Goal: Task Accomplishment & Management: Manage account settings

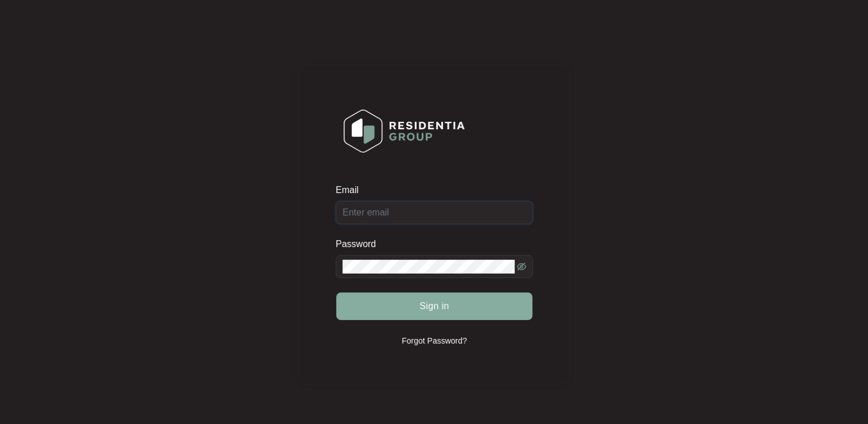
type input "[EMAIL_ADDRESS][DOMAIN_NAME]"
click at [432, 308] on span "Sign in" at bounding box center [435, 306] width 30 height 14
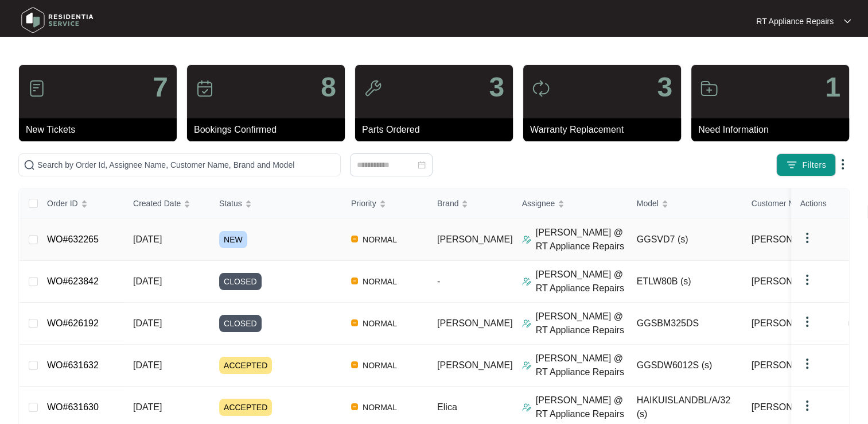
click at [87, 240] on link "WO#632265" at bounding box center [73, 239] width 52 height 10
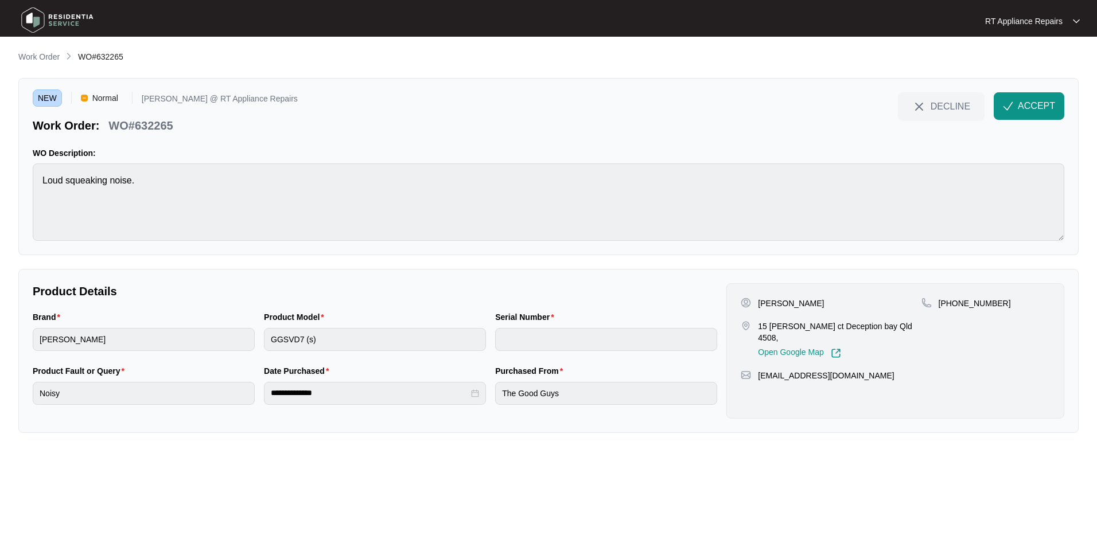
drag, startPoint x: 1031, startPoint y: 106, endPoint x: 759, endPoint y: 125, distance: 272.6
click at [868, 108] on span "ACCEPT" at bounding box center [1036, 106] width 37 height 14
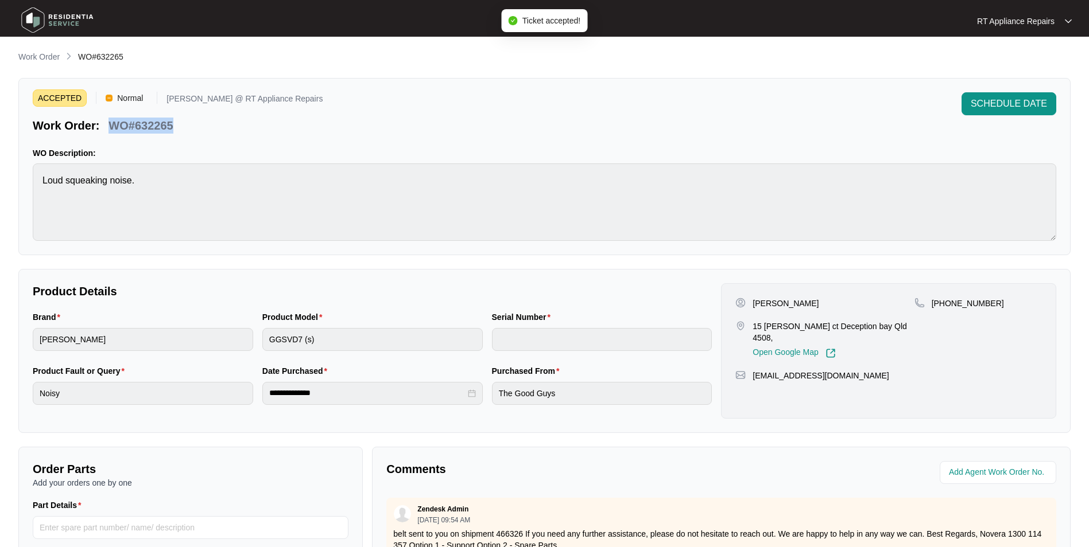
drag, startPoint x: 111, startPoint y: 122, endPoint x: 181, endPoint y: 122, distance: 70.6
click at [181, 122] on div "Work Order: WO#632265" at bounding box center [178, 124] width 290 height 20
copy p "WO#632265"
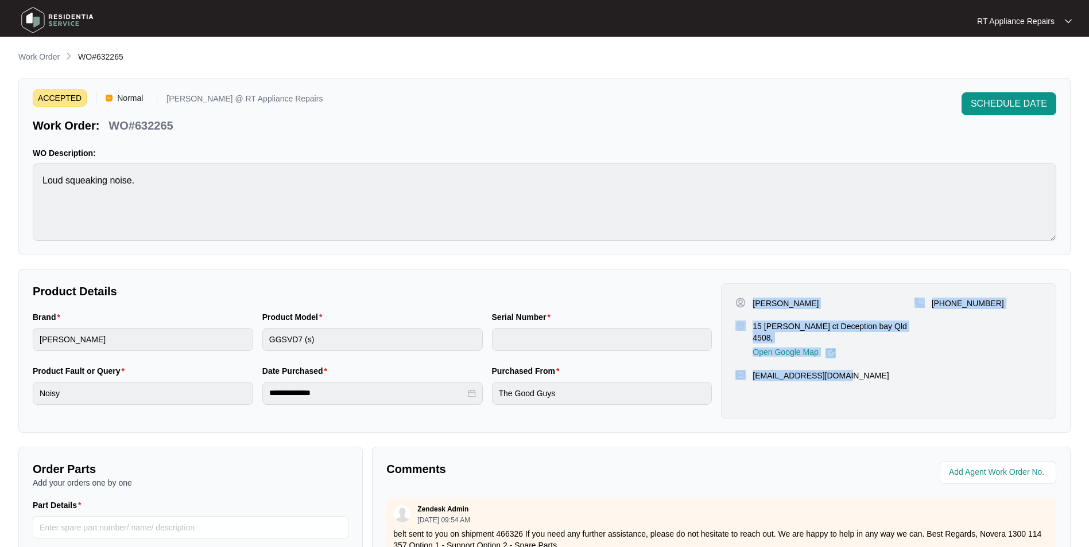
drag, startPoint x: 752, startPoint y: 300, endPoint x: 832, endPoint y: 362, distance: 101.4
click at [841, 362] on div "James Glockling 15 delfino ct Deception bay Qld 4508, Open Google Map +61415670…" at bounding box center [888, 350] width 335 height 135
copy div "James Glockling 15 delfino ct Deception bay Qld 4508, Open Google Map +61415670…"
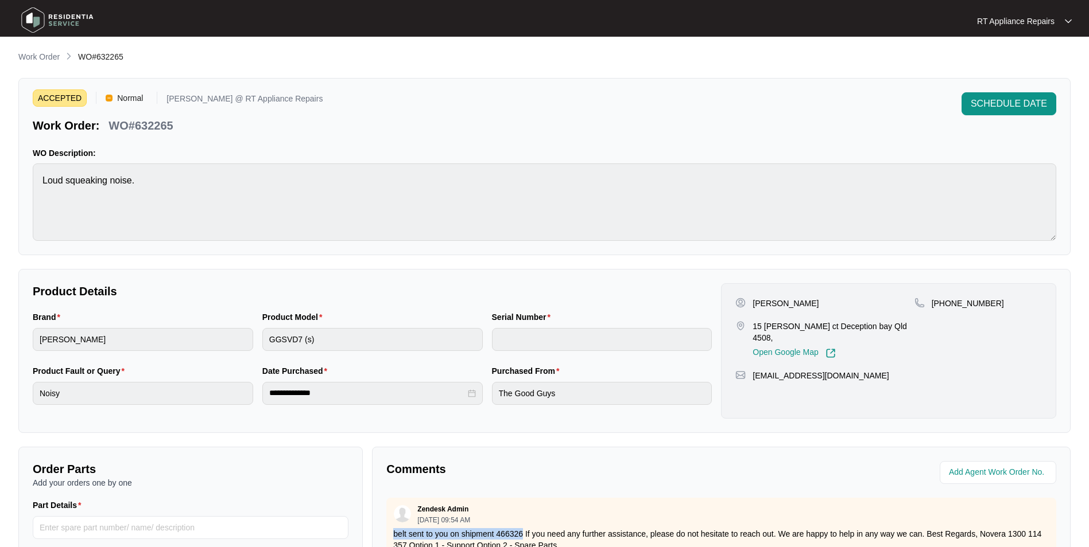
drag, startPoint x: 393, startPoint y: 534, endPoint x: 523, endPoint y: 530, distance: 130.9
click at [523, 423] on div "Zendesk Admin 08/26/2025 at 09:54 AM belt sent to you on shipment 466326 If you…" at bounding box center [721, 528] width 670 height 60
drag, startPoint x: 110, startPoint y: 126, endPoint x: 180, endPoint y: 126, distance: 70.6
click at [180, 126] on div "Work Order: WO#632265" at bounding box center [178, 124] width 290 height 20
click at [352, 110] on div "ACCEPTED Normal Ross @ RT Appliance Repairs Work Order: WO#632265 SCHEDULE DATE" at bounding box center [544, 112] width 1023 height 41
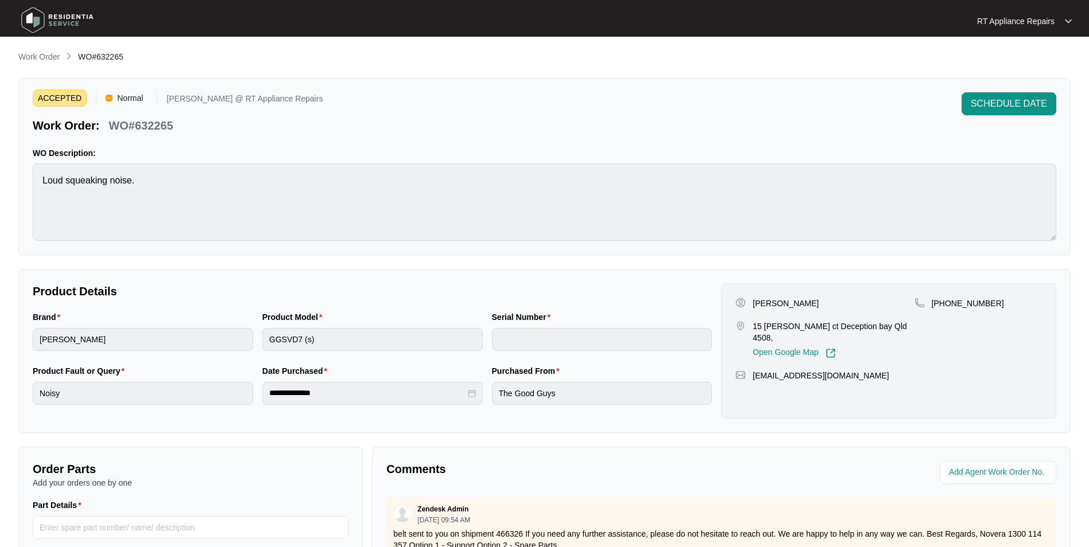
click at [661, 112] on div "ACCEPTED Normal Ross @ RT Appliance Repairs Work Order: WO#632265 SCHEDULE DATE" at bounding box center [544, 112] width 1023 height 41
click at [868, 106] on span "SCHEDULE DATE" at bounding box center [1008, 104] width 76 height 14
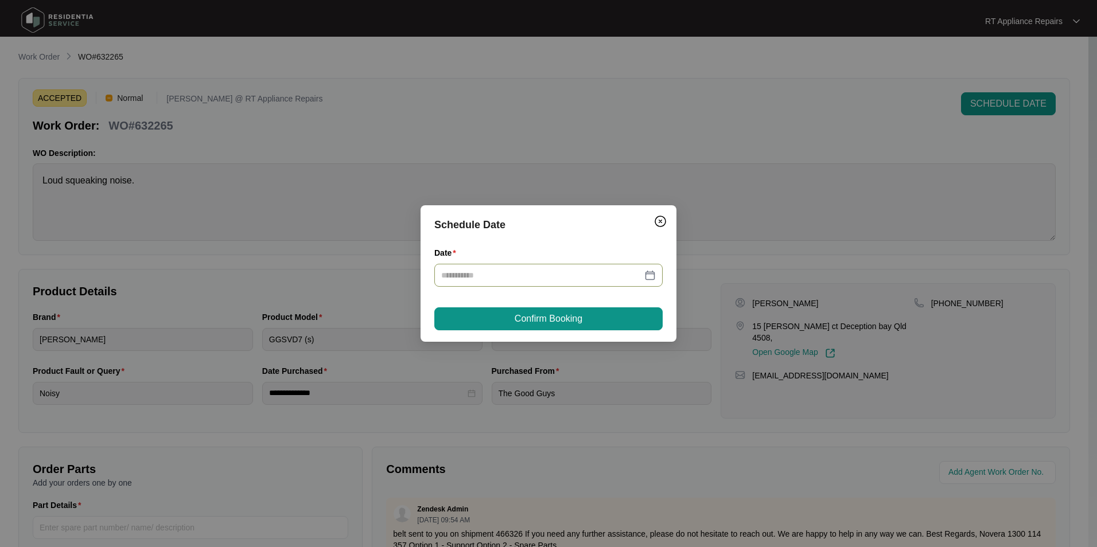
click at [522, 286] on div at bounding box center [548, 275] width 228 height 23
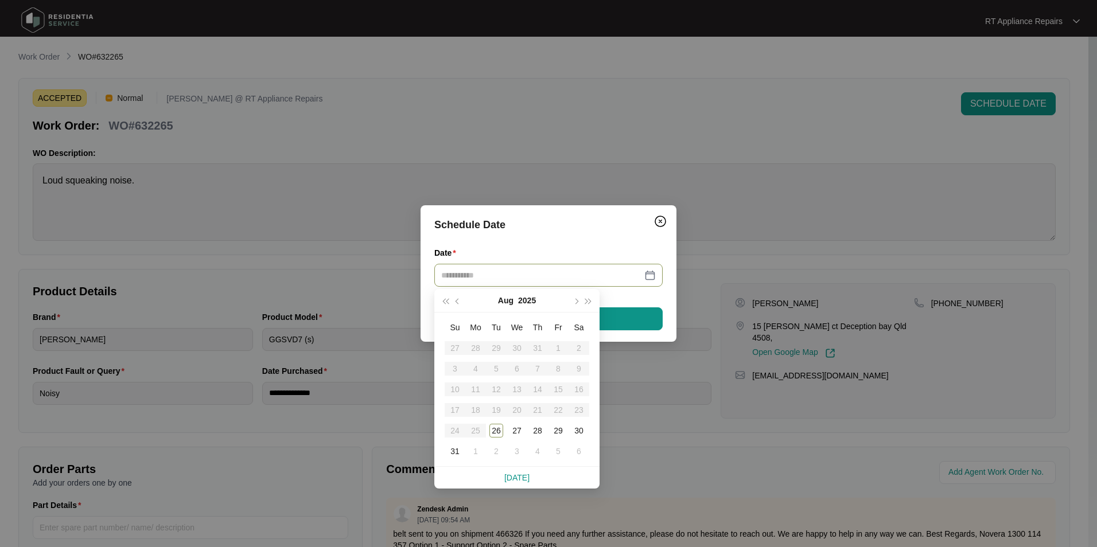
click at [522, 281] on input "Date" at bounding box center [541, 275] width 201 height 13
type input "**********"
click at [498, 423] on div "2" at bounding box center [497, 452] width 14 height 14
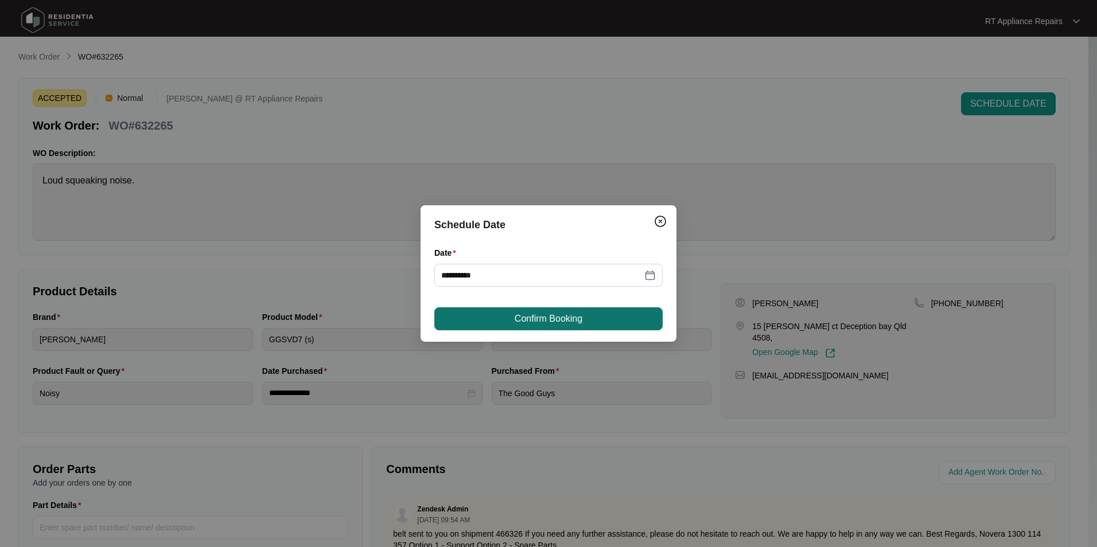
click at [598, 313] on button "Confirm Booking" at bounding box center [548, 319] width 228 height 23
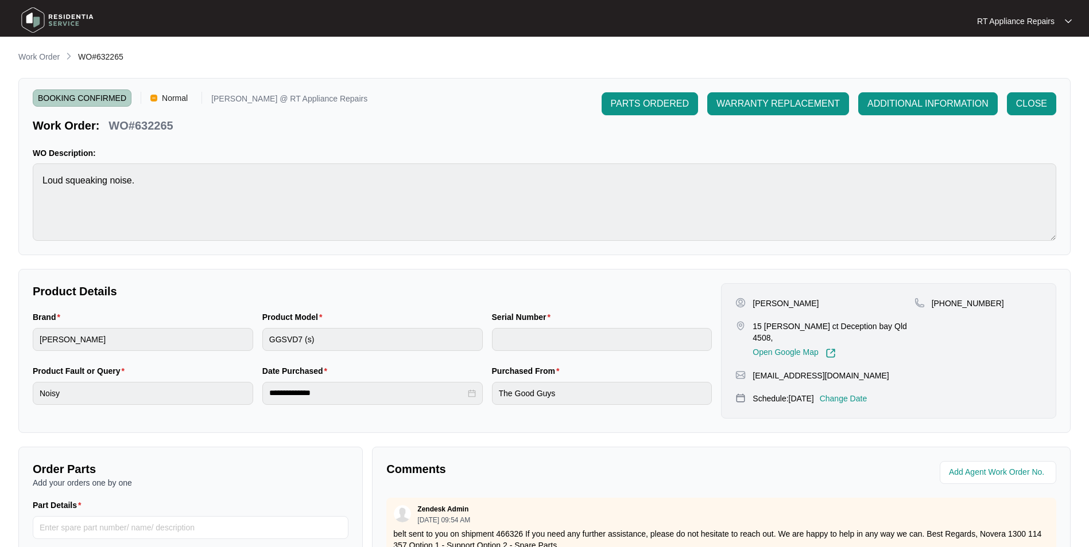
click at [868, 24] on p "RT Appliance Repairs" at bounding box center [1015, 20] width 77 height 11
click at [868, 64] on p "Log Out" at bounding box center [1033, 60] width 58 height 11
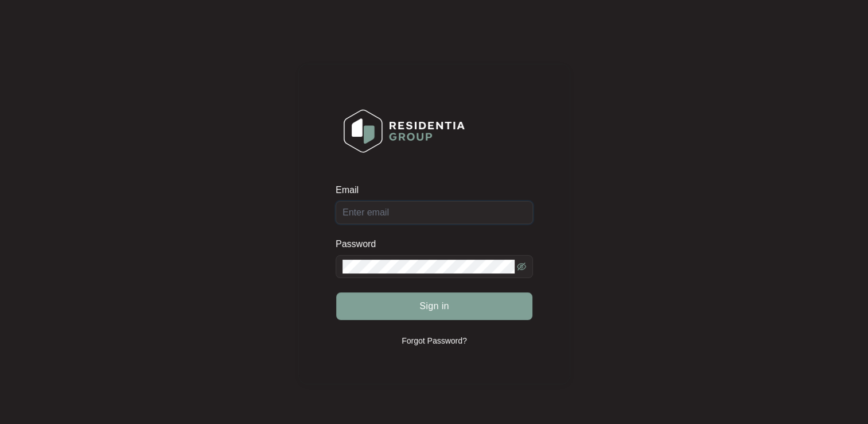
type input "[EMAIL_ADDRESS][DOMAIN_NAME]"
click at [437, 310] on span "Sign in" at bounding box center [435, 306] width 30 height 14
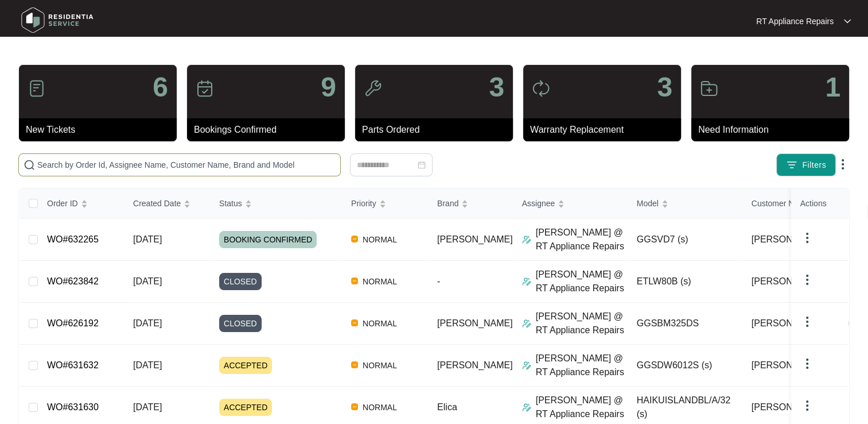
click at [135, 162] on input "text" at bounding box center [186, 164] width 298 height 13
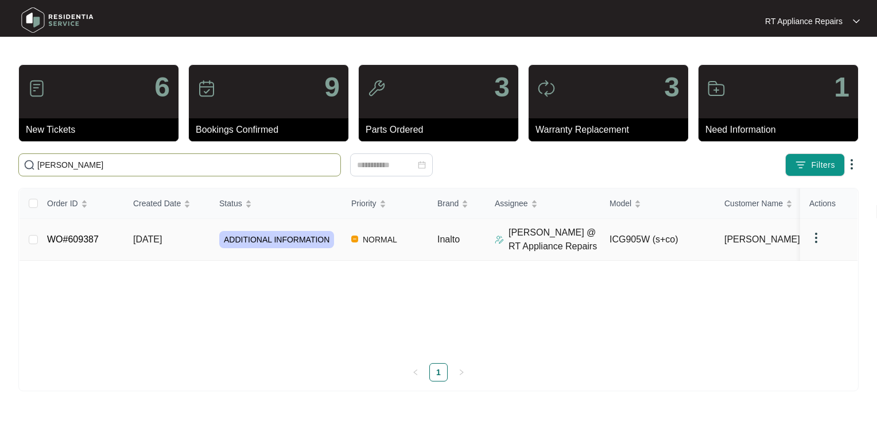
type input "[PERSON_NAME]"
click at [81, 238] on link "WO#609387" at bounding box center [73, 239] width 52 height 10
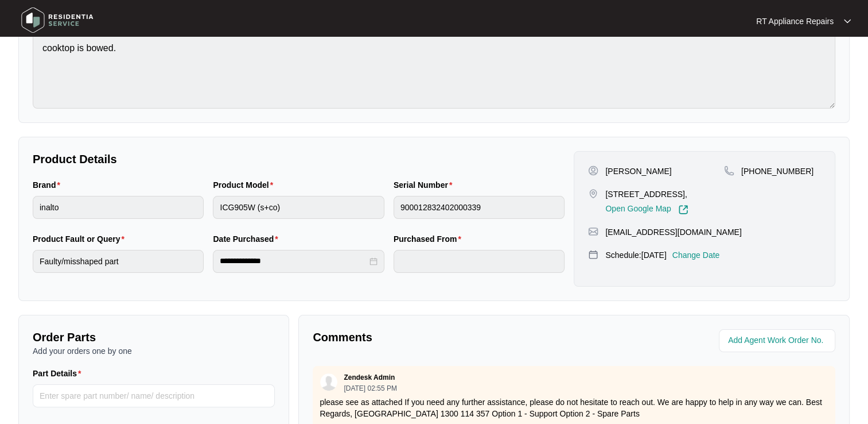
scroll to position [172, 0]
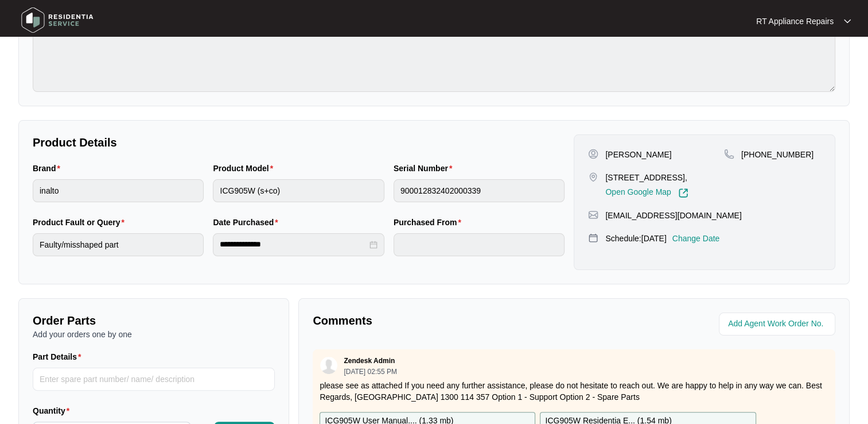
click at [709, 232] on p "Change Date" at bounding box center [697, 237] width 48 height 11
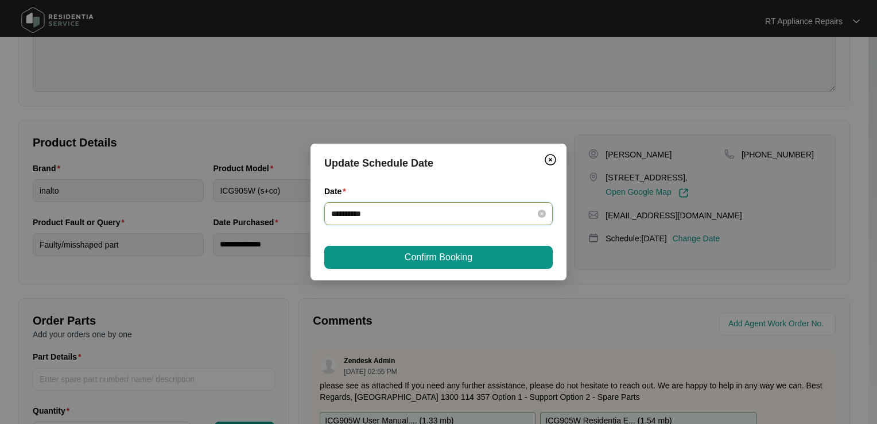
click at [427, 216] on input "**********" at bounding box center [431, 213] width 201 height 13
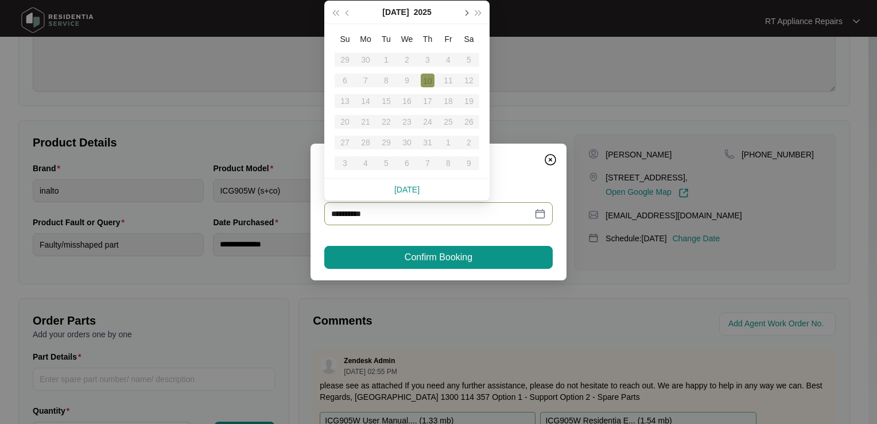
click at [467, 13] on span "button" at bounding box center [466, 13] width 6 height 6
click at [428, 141] on div "28" at bounding box center [428, 142] width 14 height 14
type input "**********"
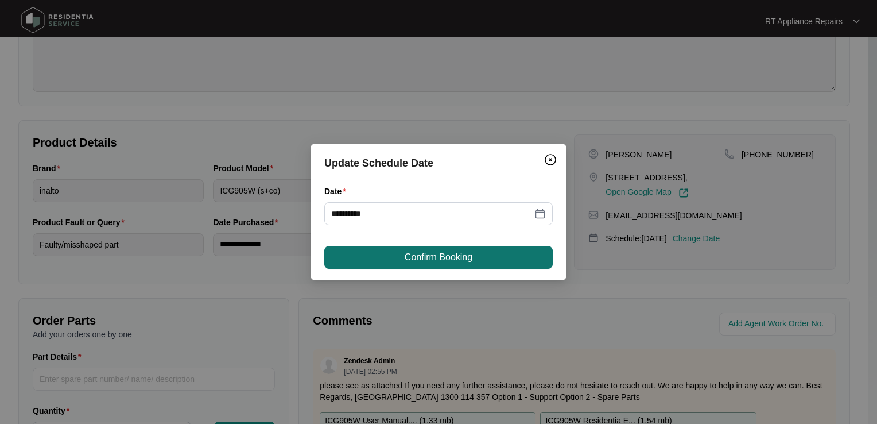
click at [421, 263] on span "Confirm Booking" at bounding box center [439, 257] width 68 height 14
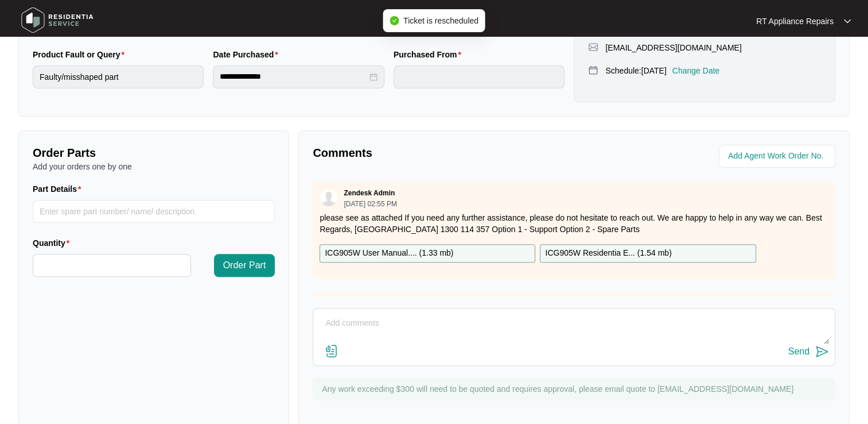
scroll to position [336, 0]
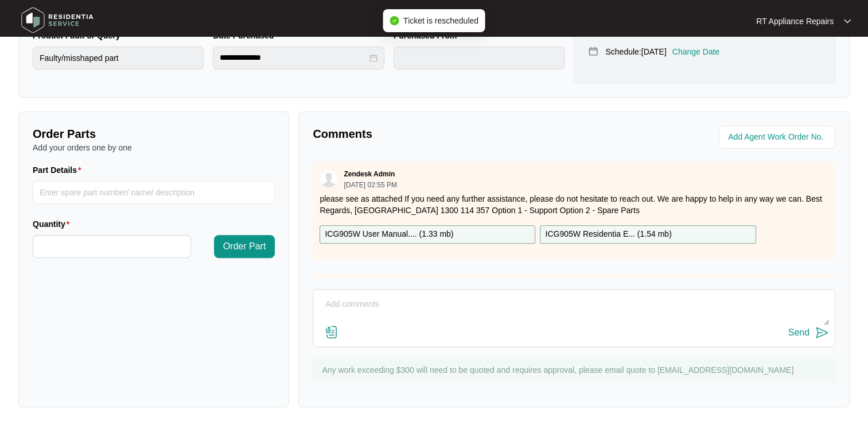
click at [413, 309] on textarea at bounding box center [574, 310] width 510 height 30
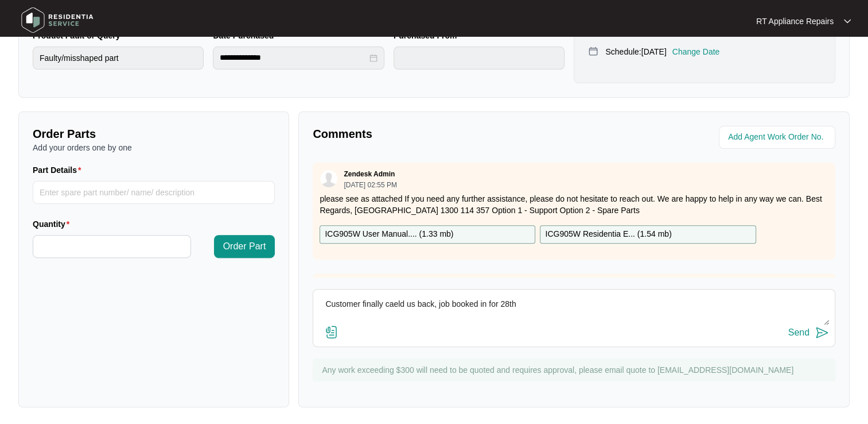
drag, startPoint x: 393, startPoint y: 301, endPoint x: 417, endPoint y: 327, distance: 35.7
click at [433, 338] on div "Send" at bounding box center [574, 332] width 510 height 15
drag, startPoint x: 395, startPoint y: 299, endPoint x: 400, endPoint y: 296, distance: 5.9
click at [400, 296] on textarea "Customer finally caeld us back, job booked in for 28th" at bounding box center [574, 310] width 510 height 30
type textarea "Customer finally called us back, job booked in for 28th"
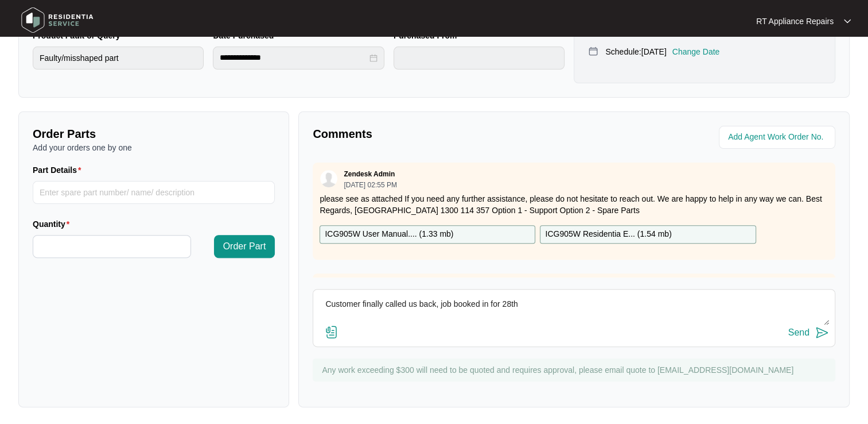
click at [819, 332] on img at bounding box center [822, 332] width 14 height 14
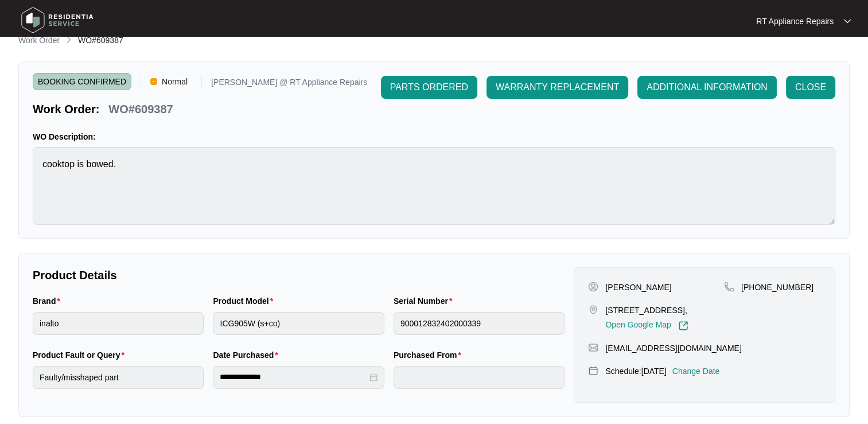
scroll to position [0, 0]
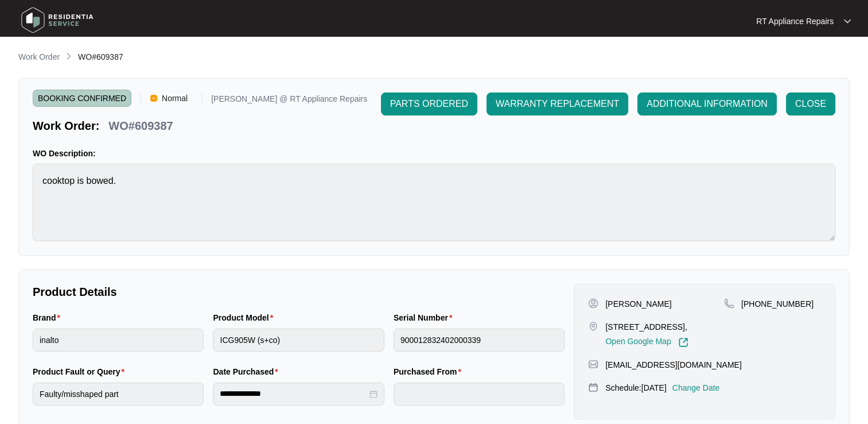
click at [846, 22] on img at bounding box center [847, 21] width 7 height 6
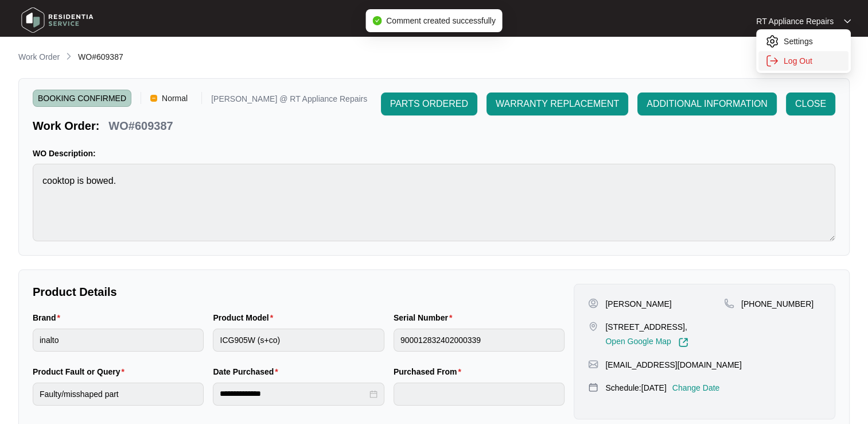
click at [799, 65] on p "Log Out" at bounding box center [813, 60] width 58 height 11
